Goal: Find specific page/section

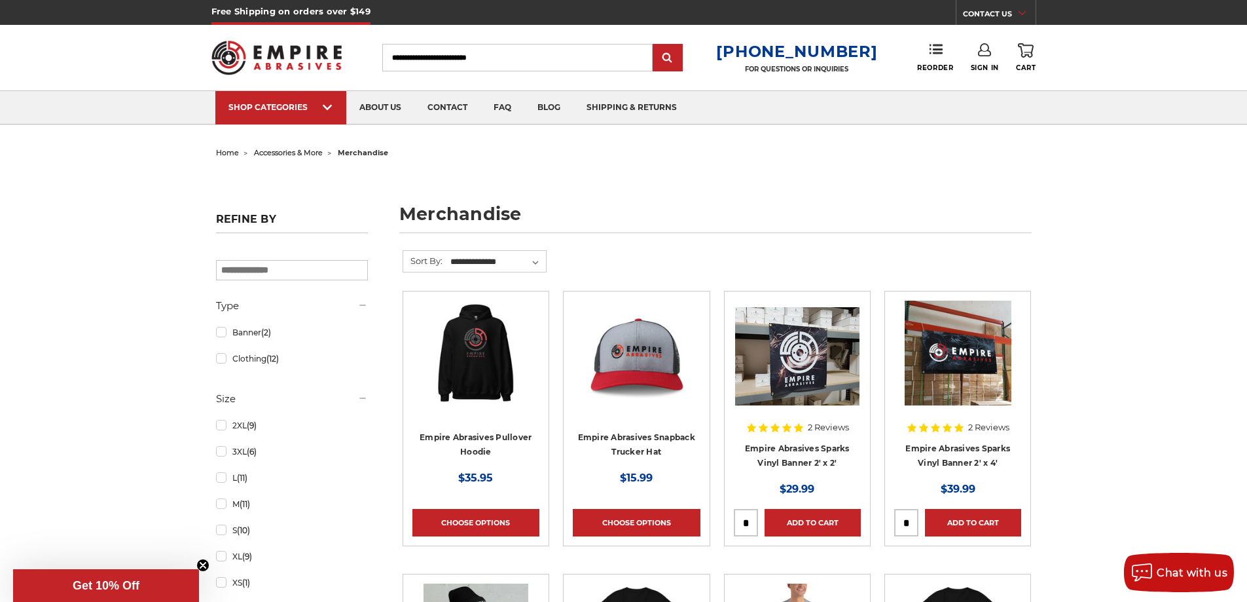
click at [488, 54] on input "Search" at bounding box center [517, 57] width 270 height 27
type input "******"
click at [655, 45] on input "submit" at bounding box center [668, 58] width 26 height 26
